Goal: Information Seeking & Learning: Learn about a topic

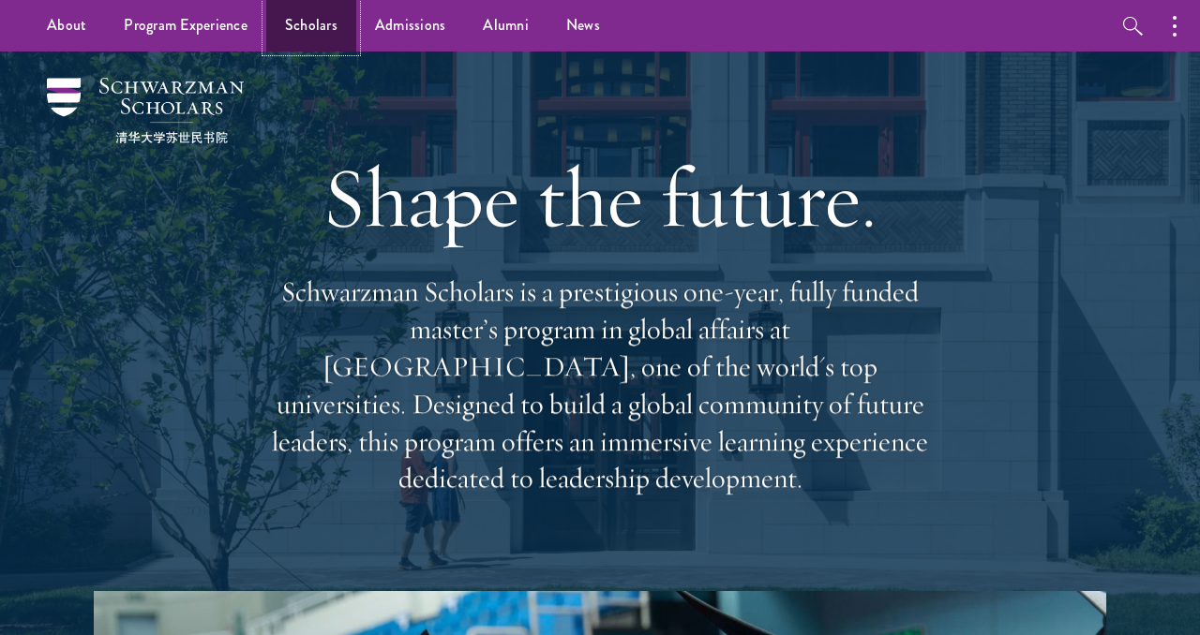
click at [315, 26] on link "Scholars" at bounding box center [311, 26] width 90 height 52
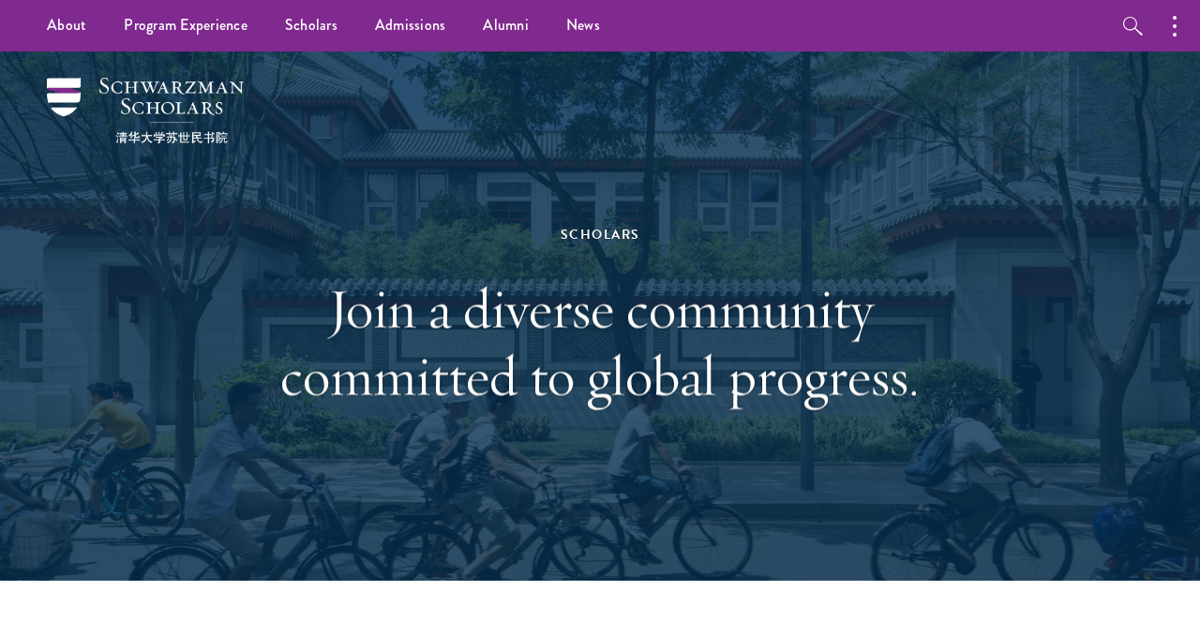
click at [616, 320] on h1 "Join a diverse community committed to global progress." at bounding box center [600, 342] width 647 height 135
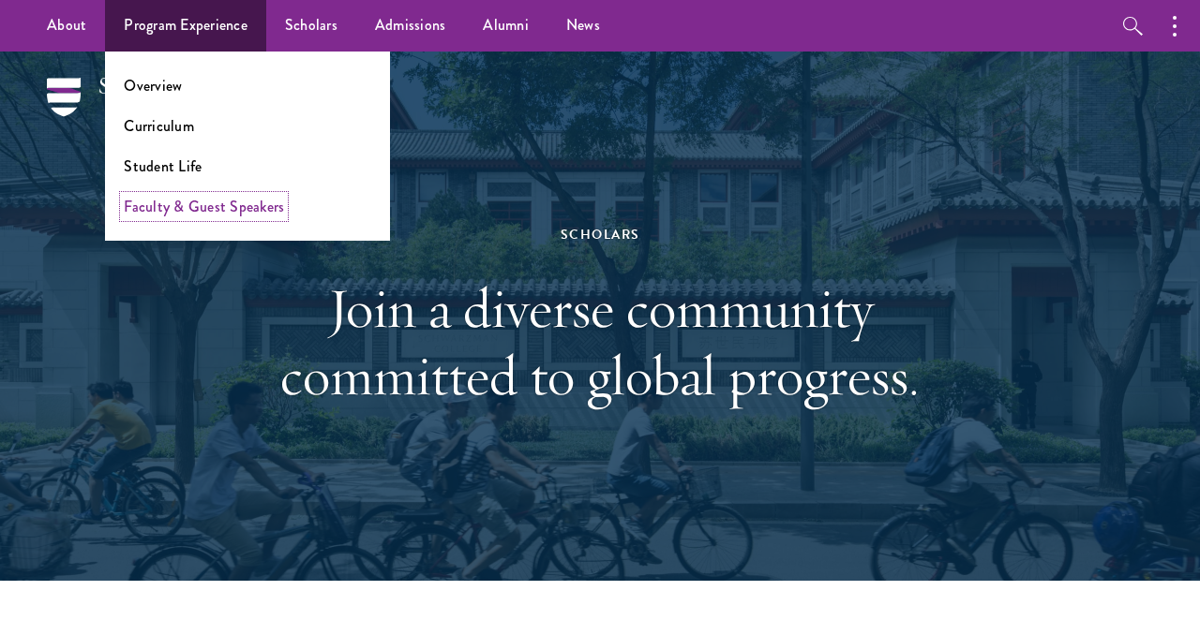
click at [181, 205] on link "Faculty & Guest Speakers" at bounding box center [204, 207] width 160 height 22
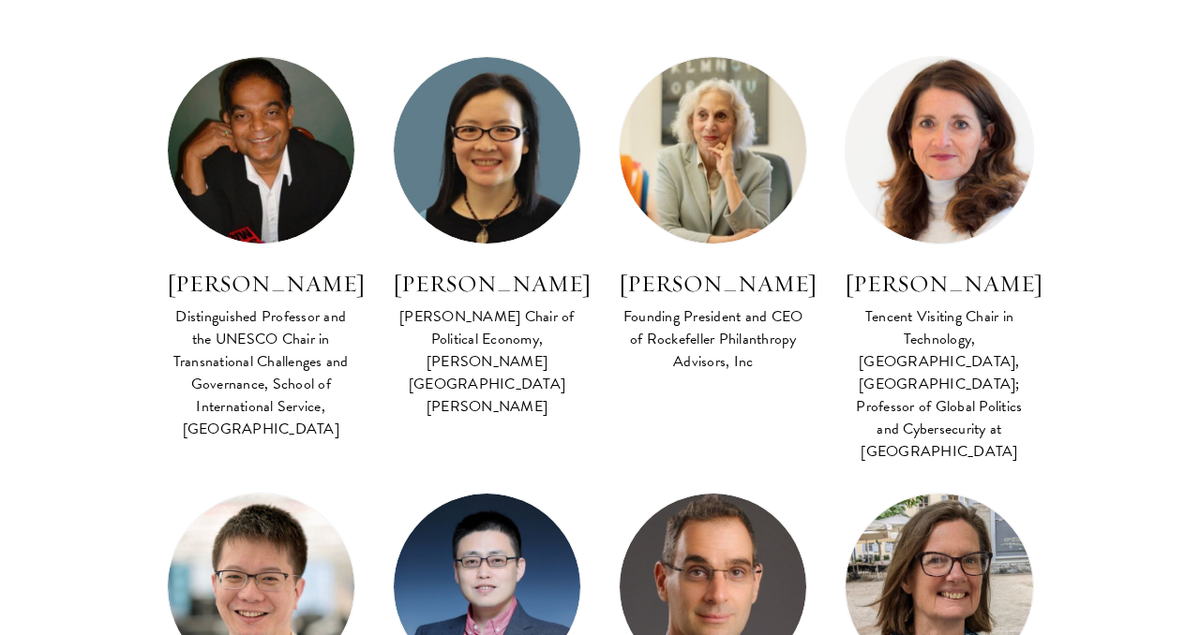
scroll to position [787, 0]
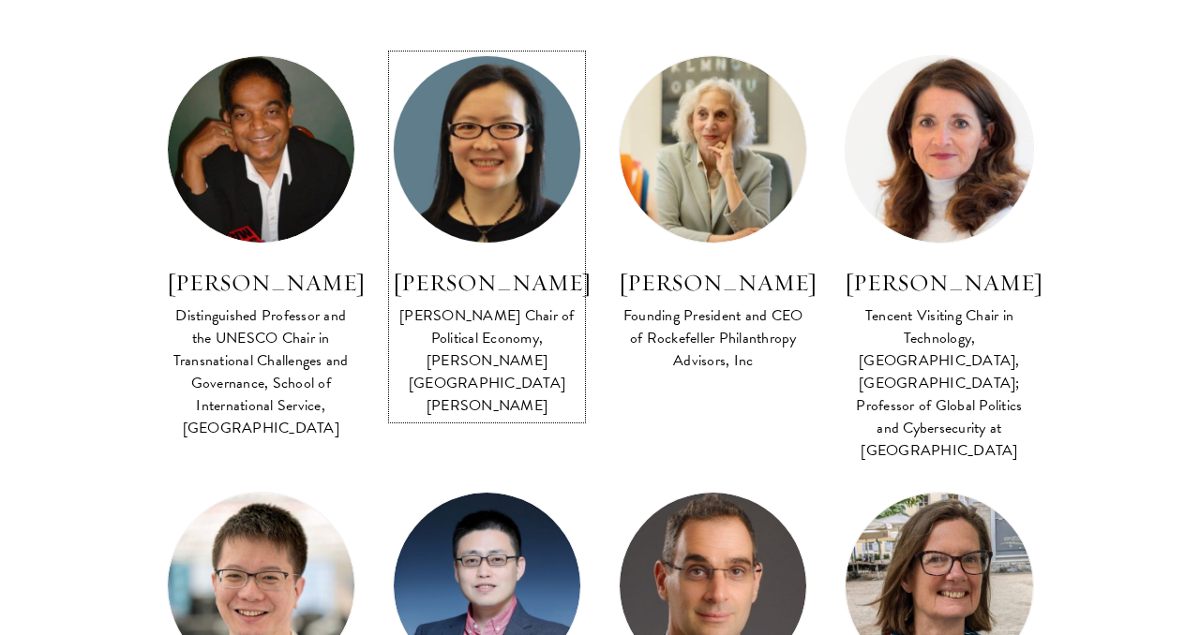
click at [469, 284] on h3 "Yuen Yuen Ang" at bounding box center [487, 283] width 188 height 32
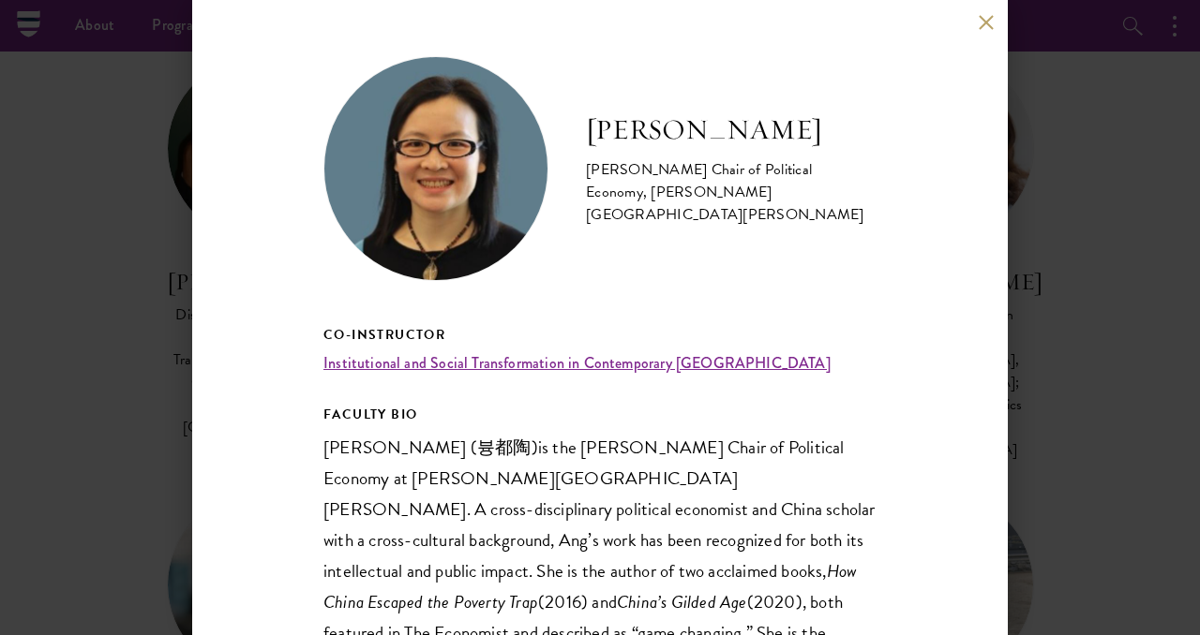
scroll to position [787, 0]
click at [989, 20] on button at bounding box center [986, 22] width 16 height 16
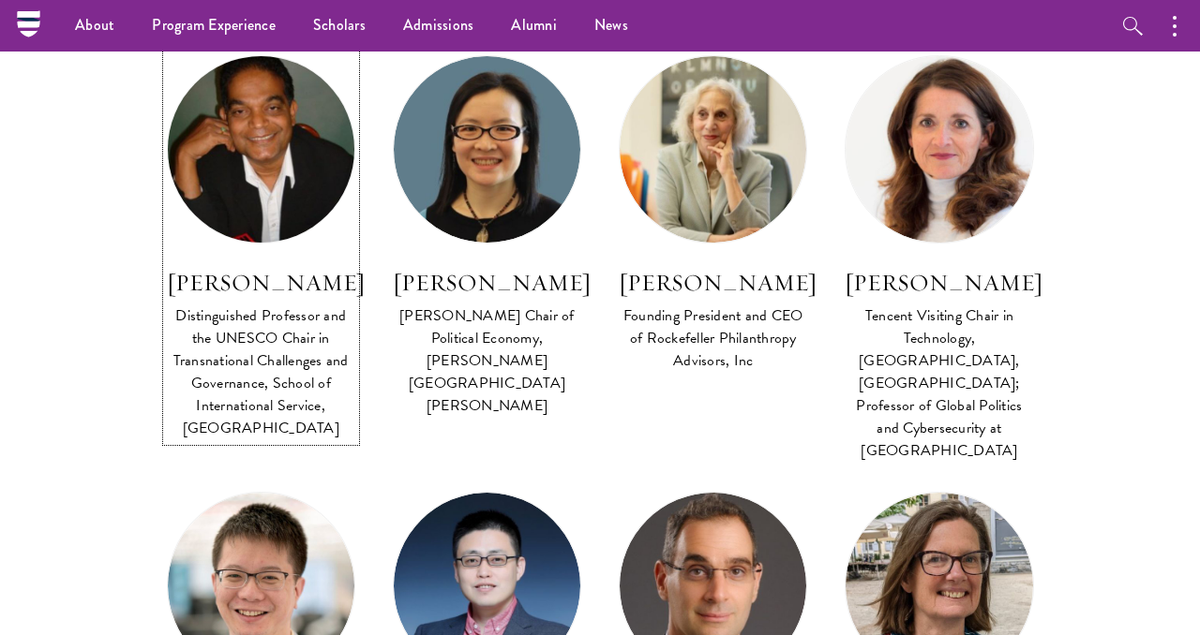
click at [292, 336] on div "Distinguished Professor and the UNESCO Chair in Transnational Challenges and Go…" at bounding box center [261, 372] width 188 height 135
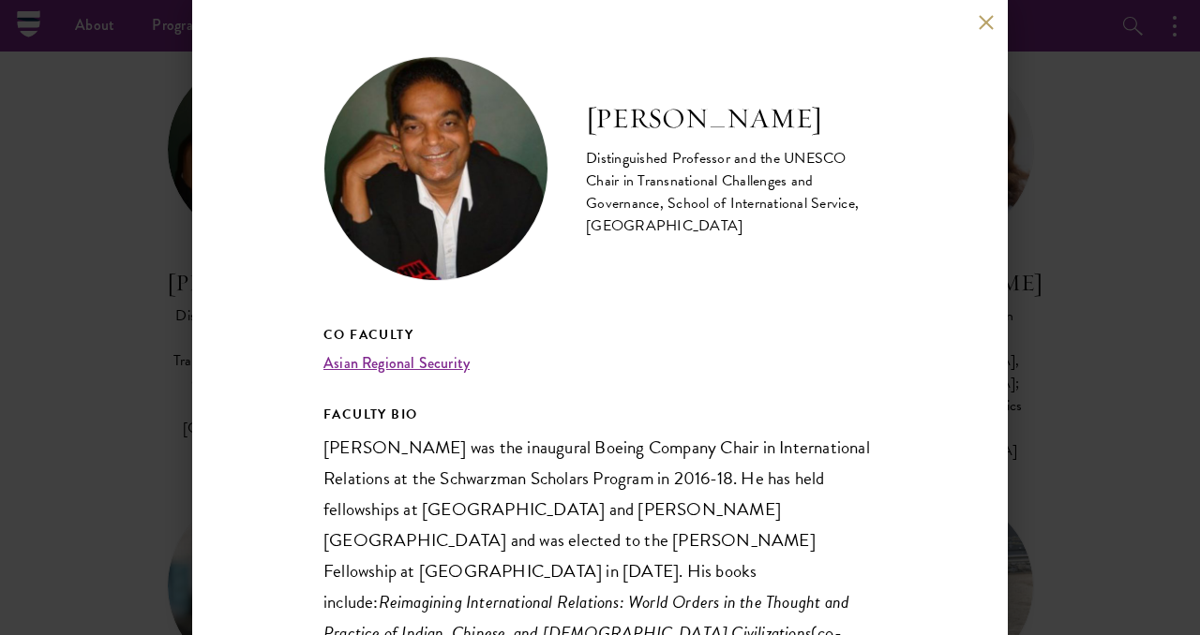
click at [986, 24] on button at bounding box center [986, 22] width 16 height 16
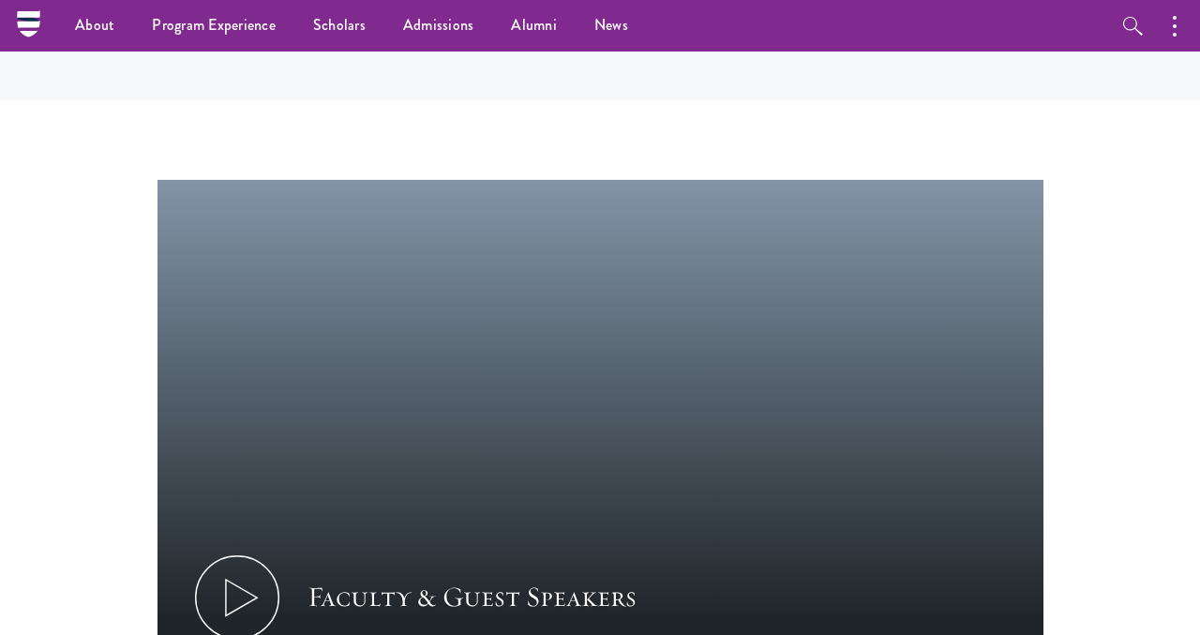
scroll to position [8503, 0]
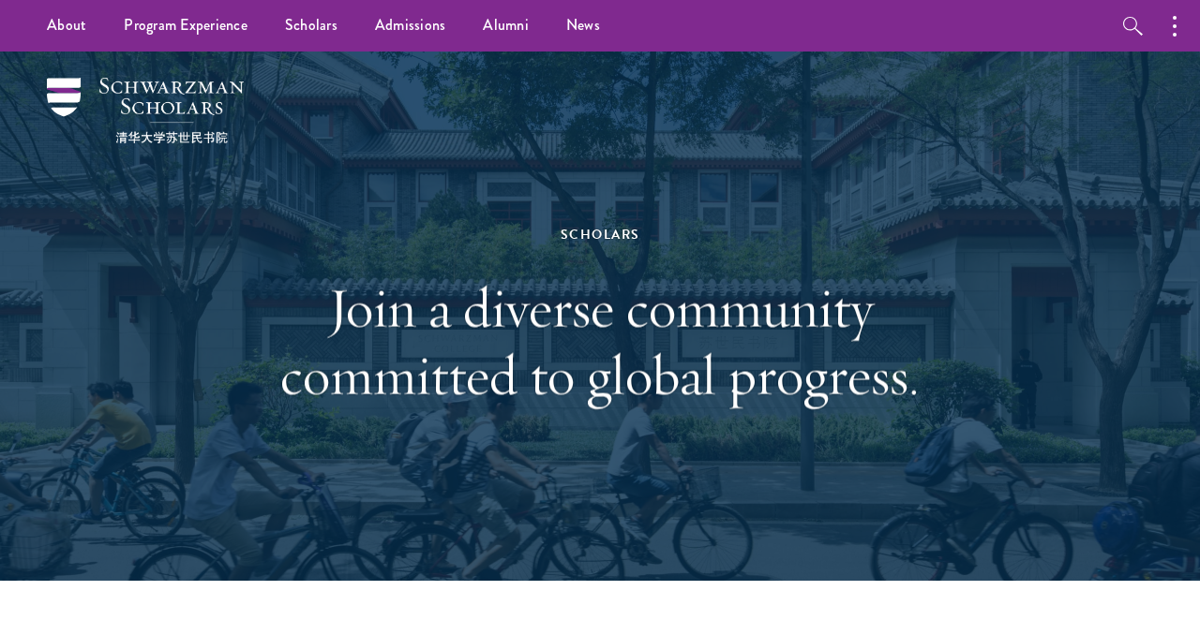
click at [1118, 475] on div at bounding box center [600, 317] width 1200 height 530
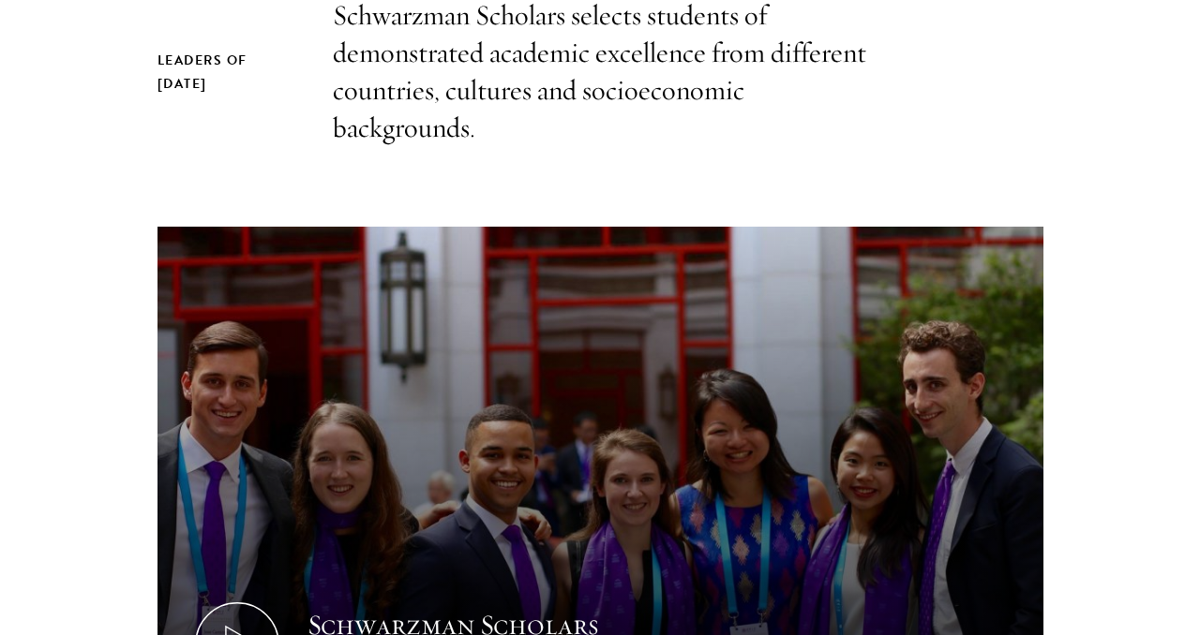
scroll to position [675, 0]
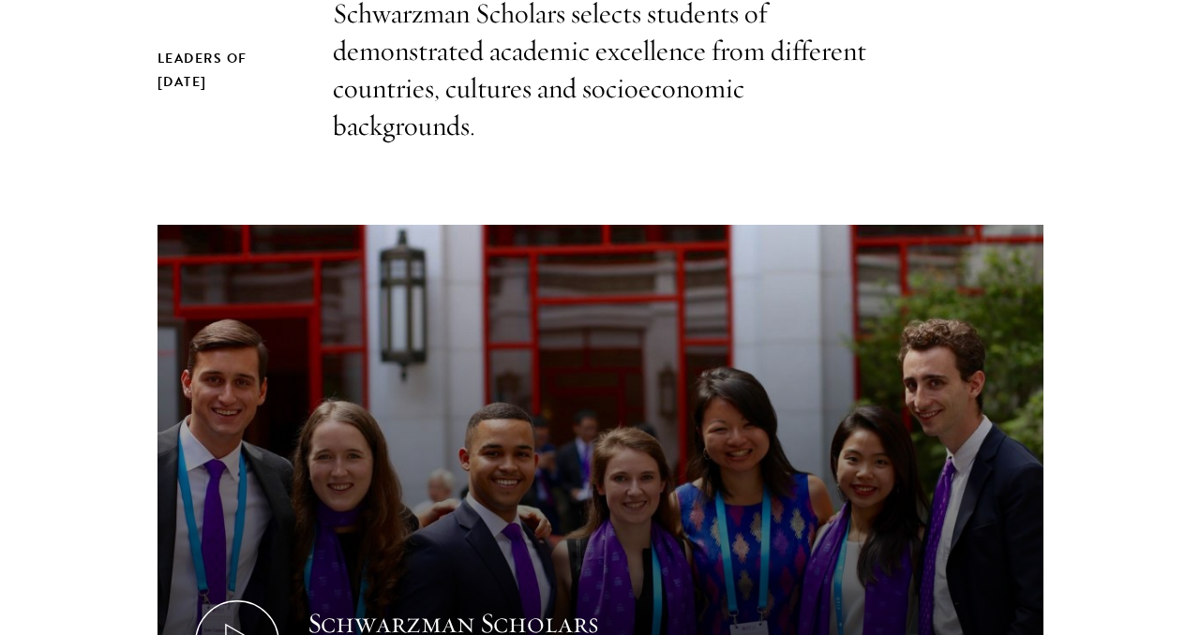
click at [1178, 170] on section "Leaders of Tomorrow Schwarzman Scholars selects students of demonstrated academ…" at bounding box center [600, 417] width 1200 height 845
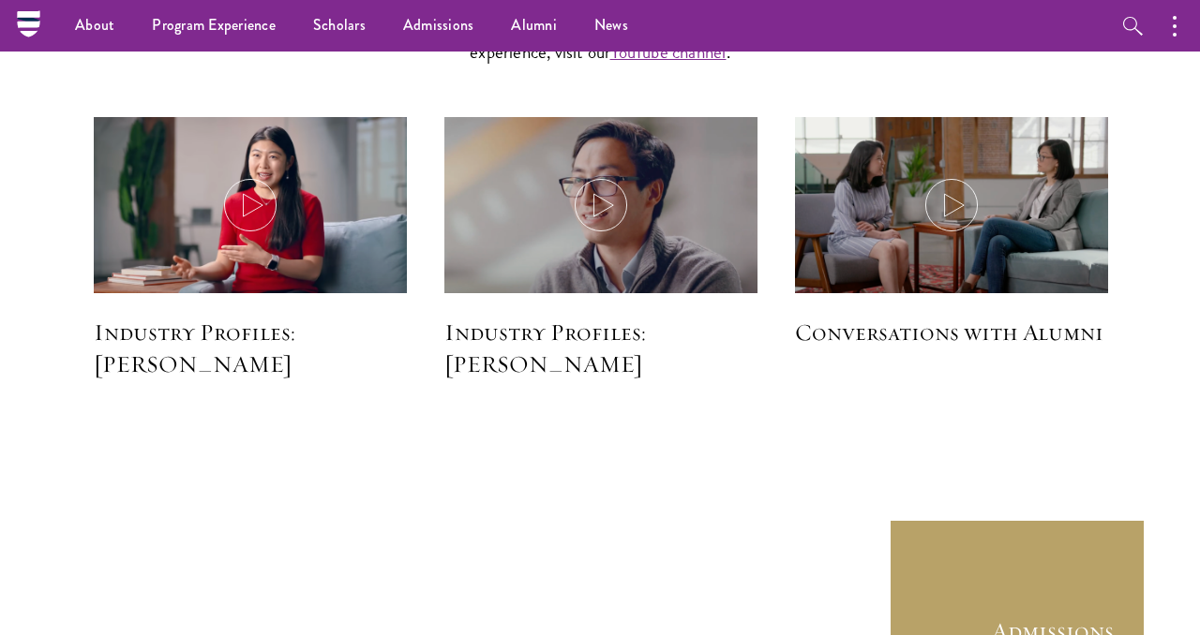
scroll to position [4533, 0]
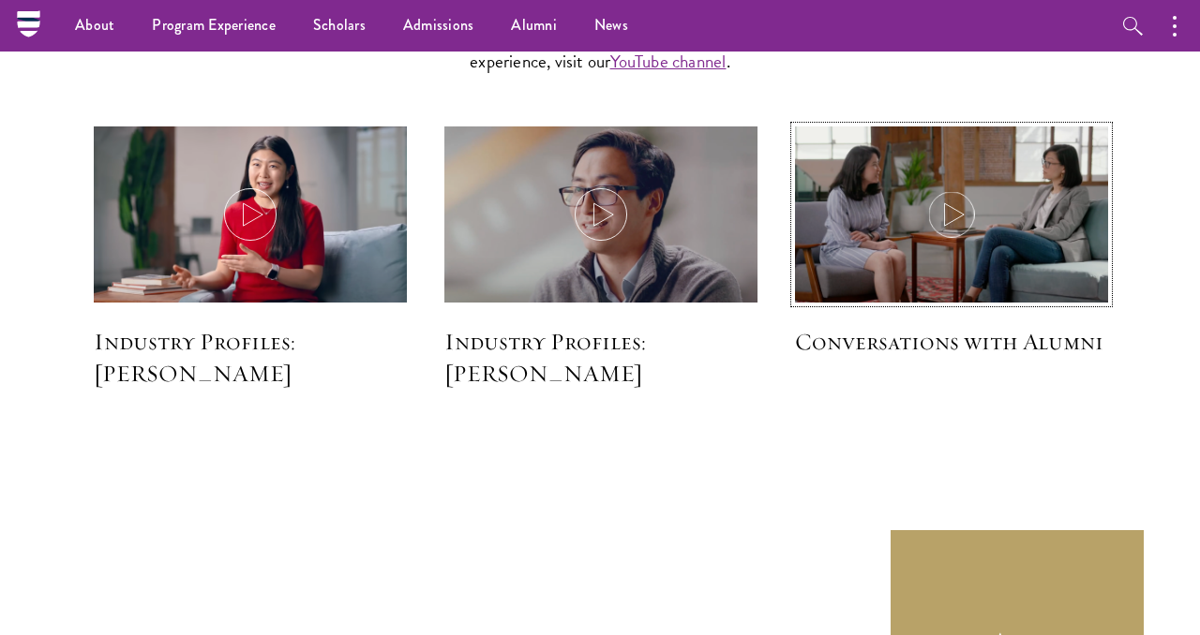
click at [953, 217] on icon at bounding box center [951, 214] width 52 height 52
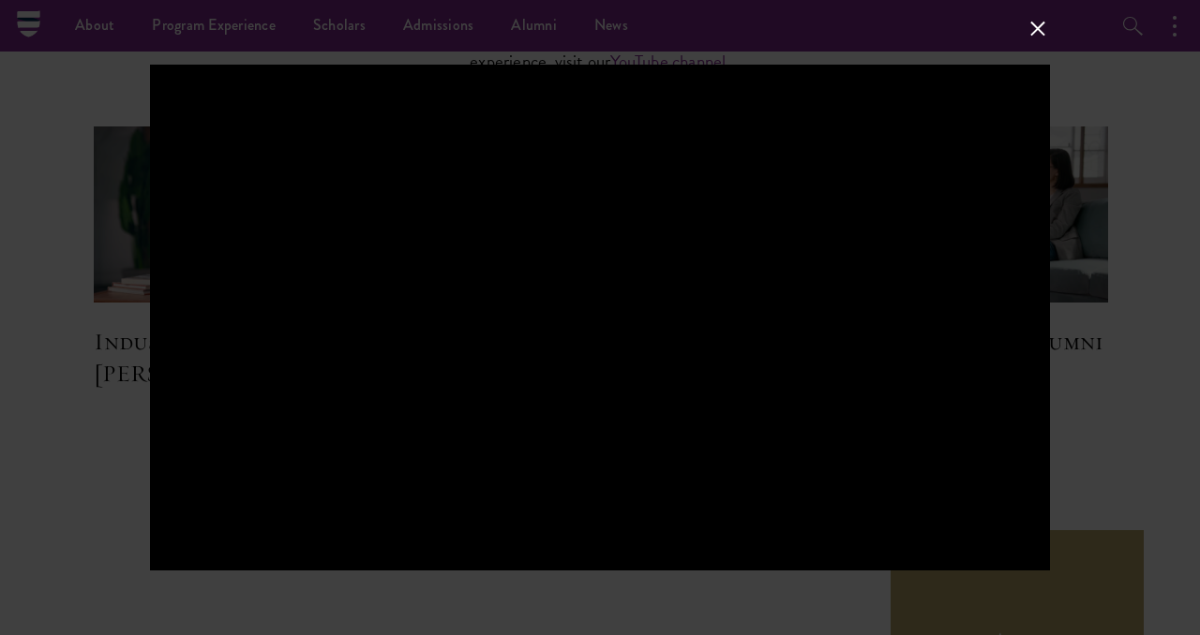
click at [1037, 33] on button at bounding box center [1037, 29] width 24 height 24
